Goal: Task Accomplishment & Management: Use online tool/utility

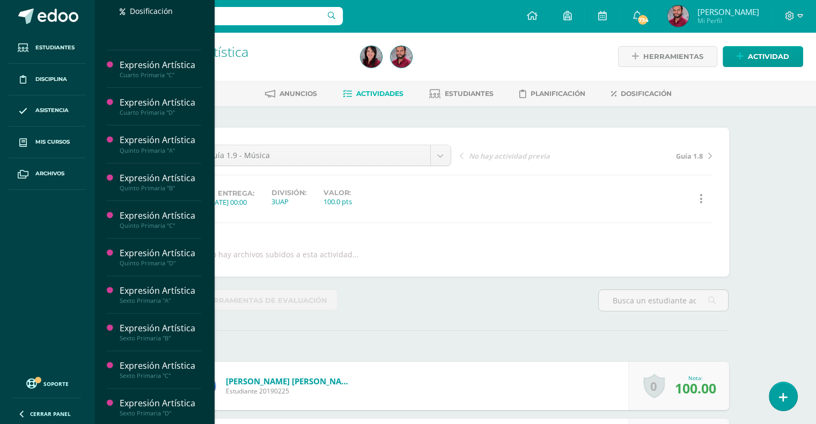
scroll to position [283, 0]
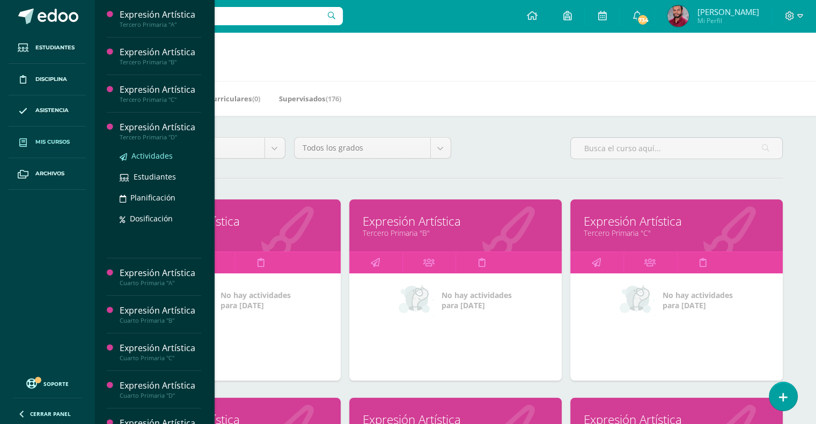
click at [151, 158] on span "Actividades" at bounding box center [151, 156] width 41 height 10
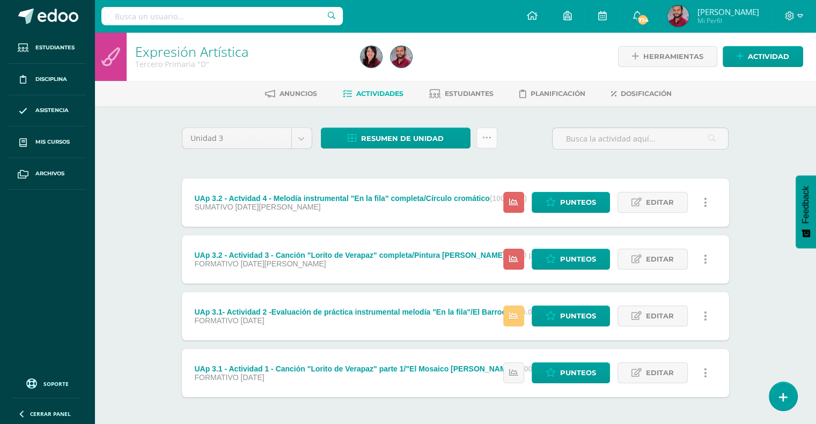
click at [491, 140] on link at bounding box center [486, 138] width 21 height 21
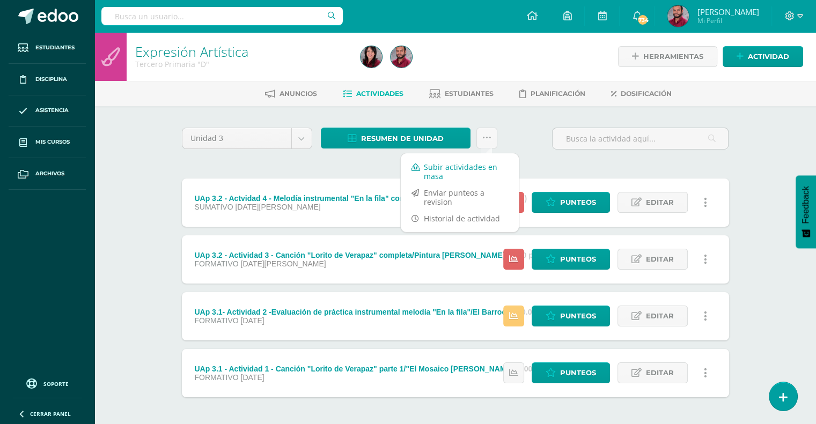
click at [455, 167] on link "Subir actividades en masa" at bounding box center [460, 172] width 118 height 26
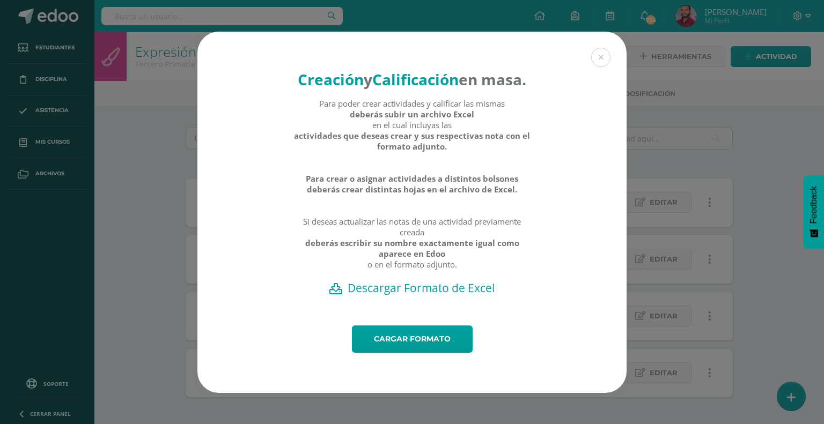
click at [429, 295] on h2 "Descargar Formato de Excel" at bounding box center [411, 287] width 391 height 15
click at [424, 343] on link "Cargar formato" at bounding box center [412, 338] width 121 height 27
